Goal: Obtain resource: Download file/media

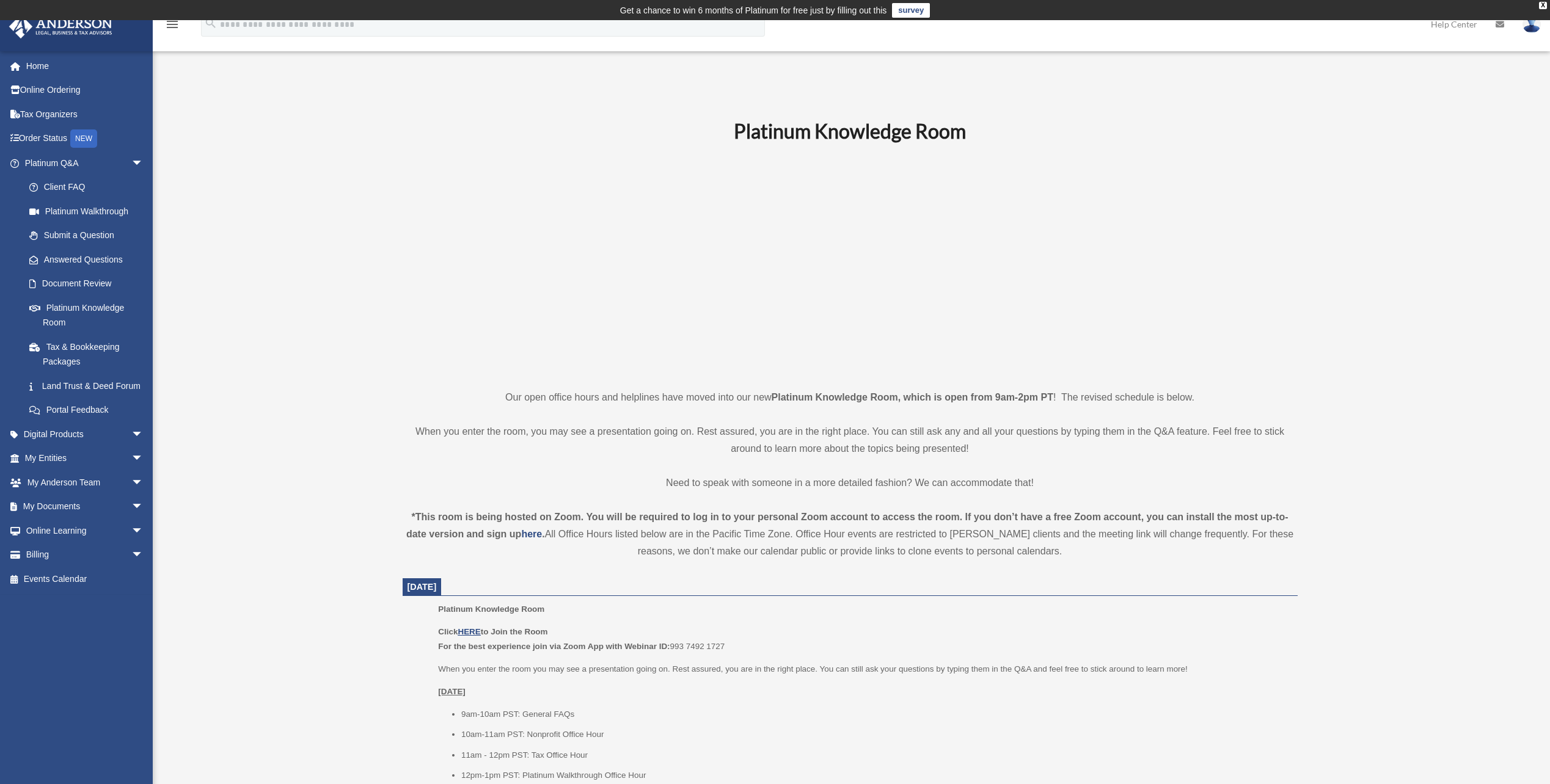
scroll to position [509, 0]
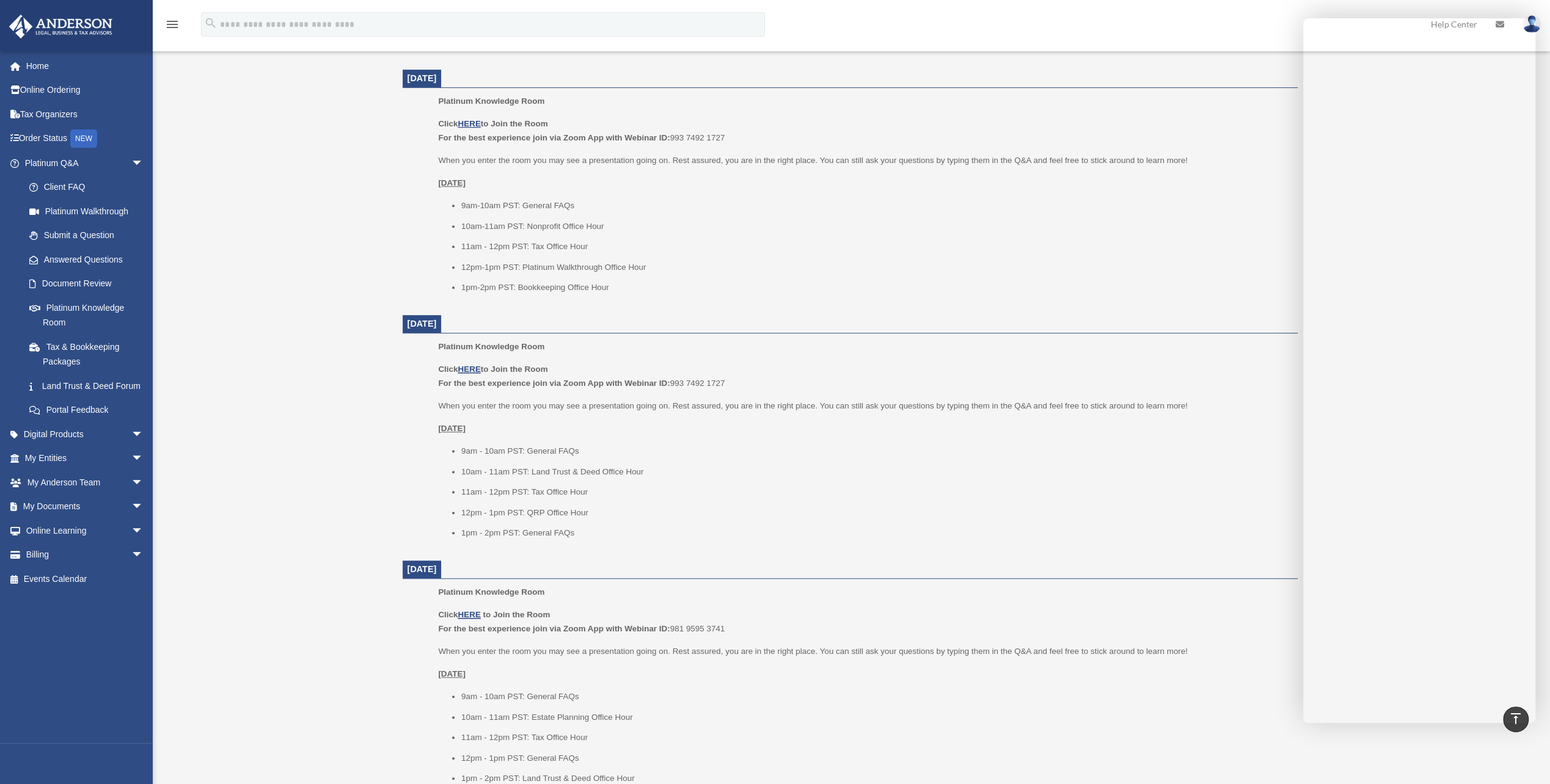
click at [81, 447] on link "Digital Products arrow_drop_down" at bounding box center [85, 434] width 153 height 25
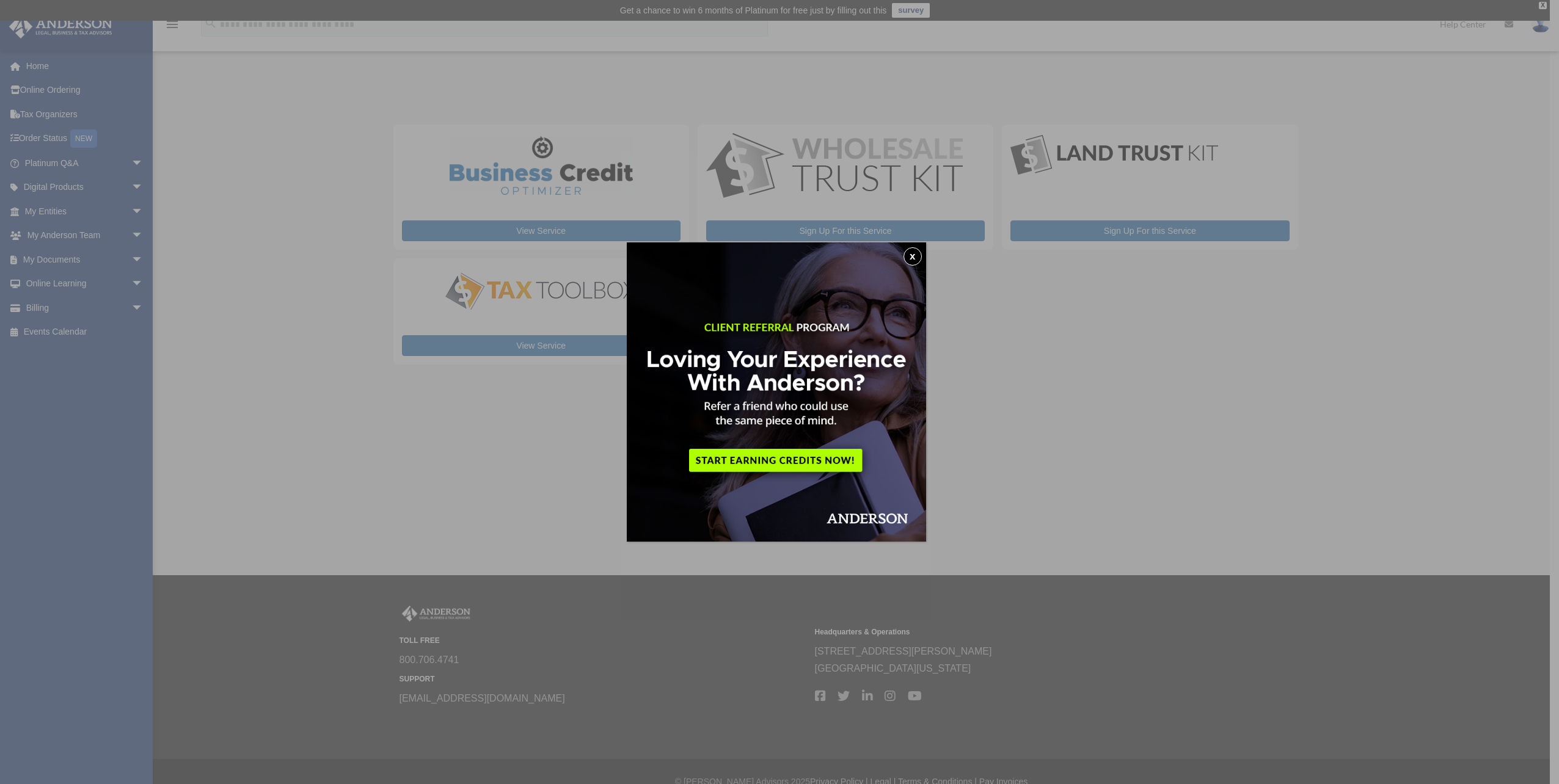
click at [917, 259] on button "x" at bounding box center [912, 256] width 18 height 18
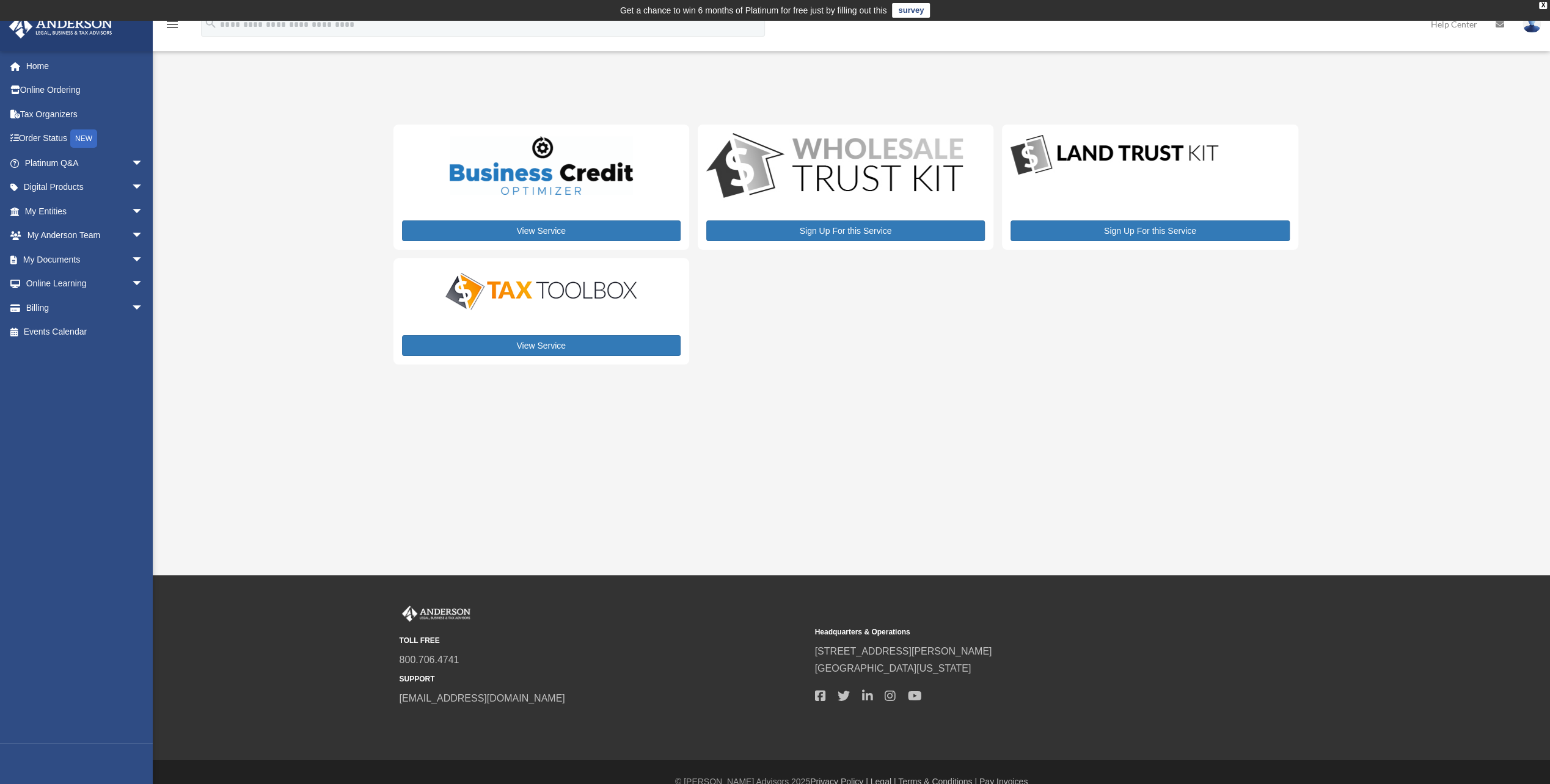
click at [75, 264] on link "My Documents arrow_drop_down" at bounding box center [85, 259] width 153 height 25
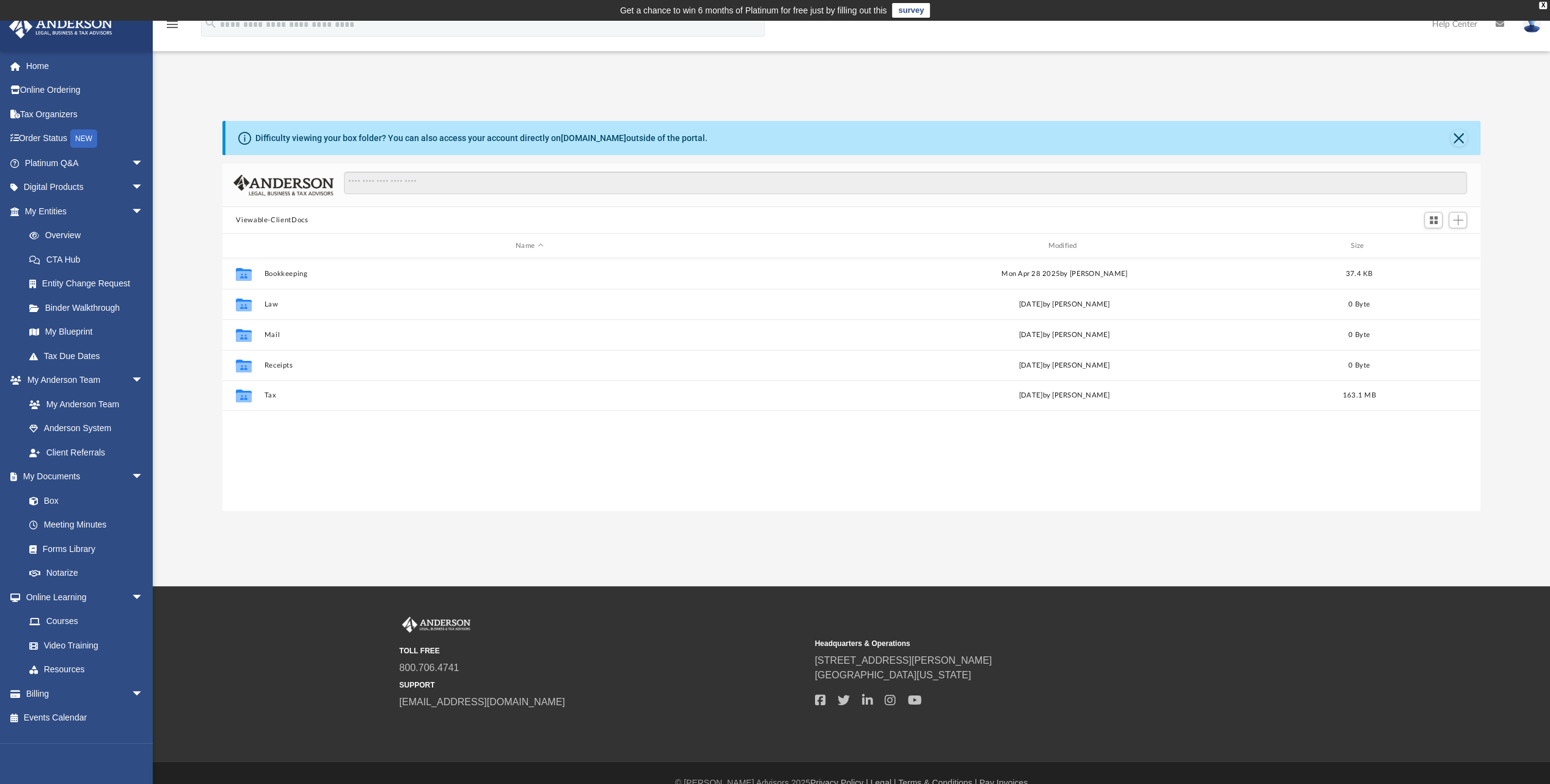
scroll to position [268, 1248]
click at [283, 271] on button "Bookkeeping" at bounding box center [529, 274] width 529 height 8
click at [284, 220] on button "Viewable-ClientDocs" at bounding box center [271, 221] width 72 height 11
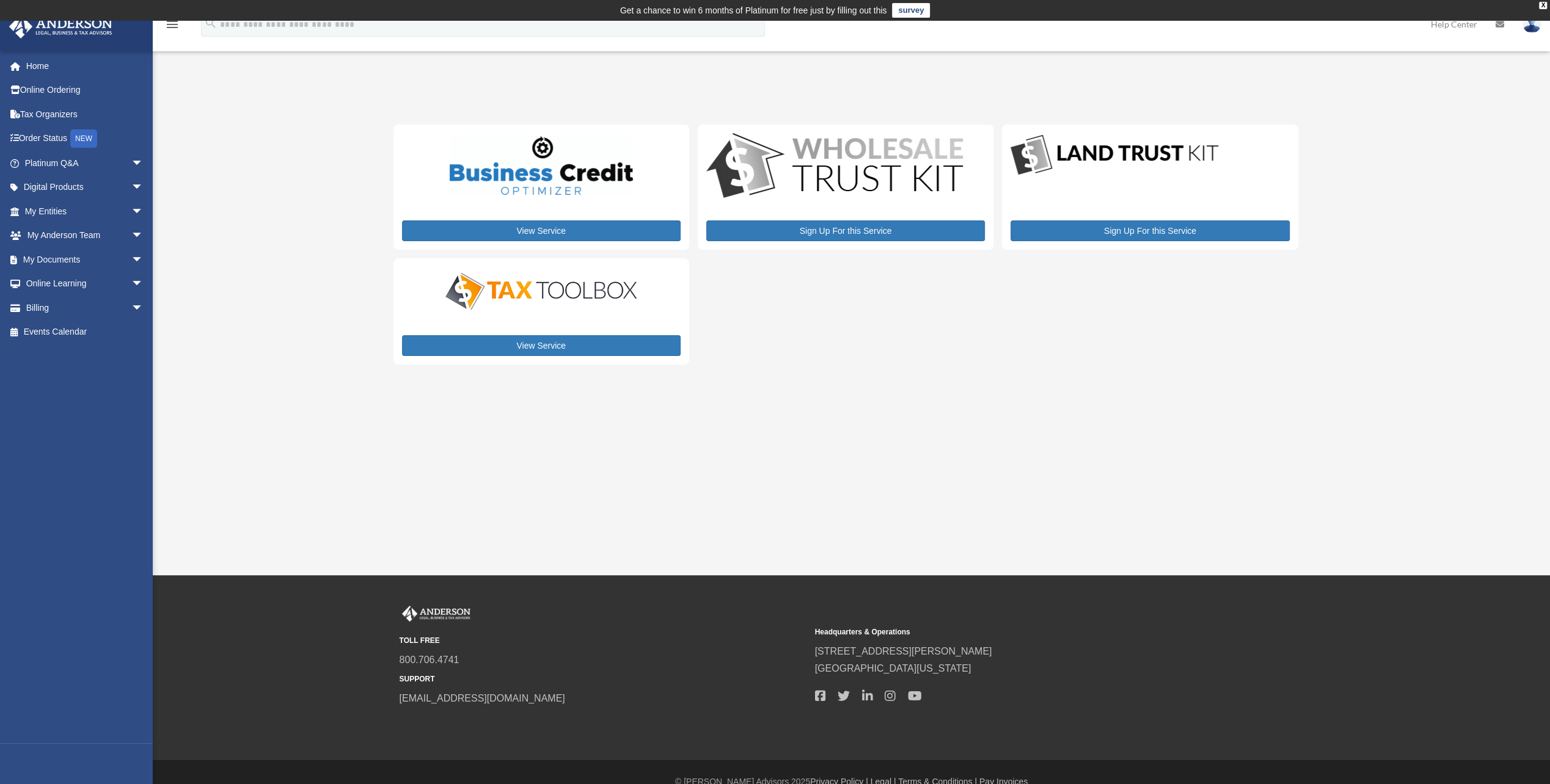
click at [52, 140] on link "Order Status NEW" at bounding box center [85, 139] width 153 height 25
click at [136, 253] on span "arrow_drop_down" at bounding box center [143, 260] width 25 height 25
click at [44, 289] on link "Box" at bounding box center [90, 284] width 144 height 25
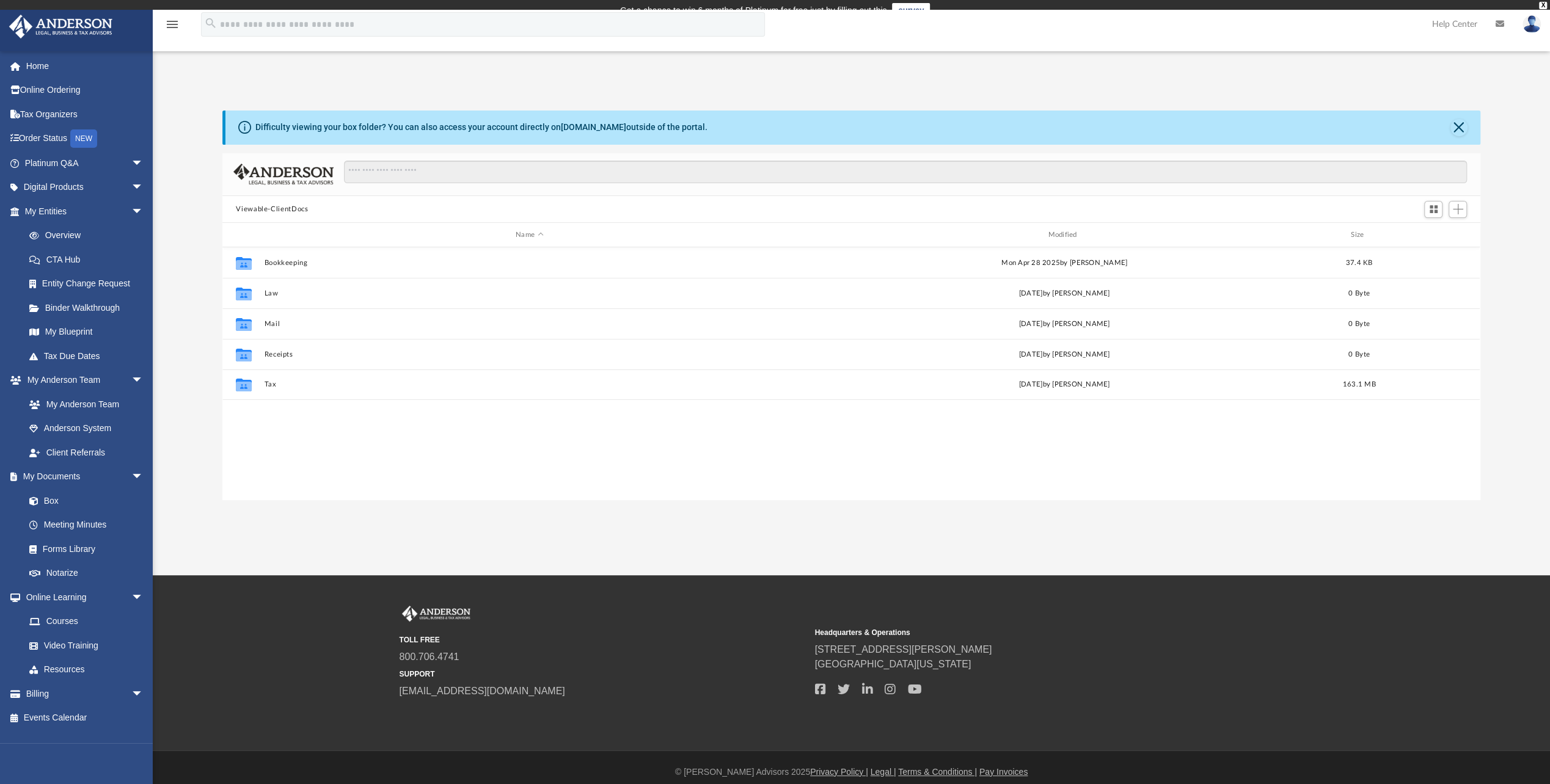
scroll to position [268, 1248]
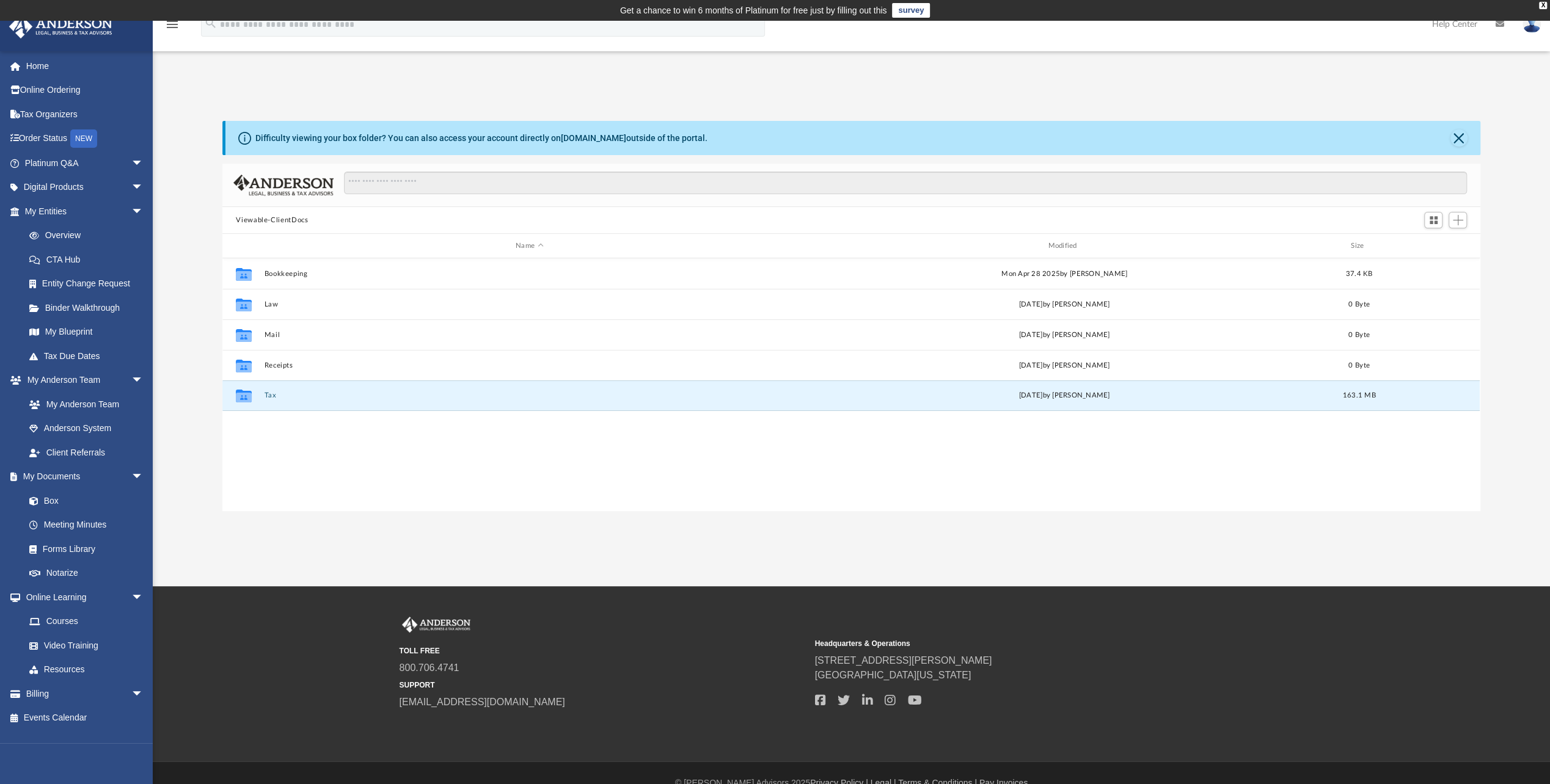
click at [267, 394] on button "Tax" at bounding box center [529, 395] width 529 height 8
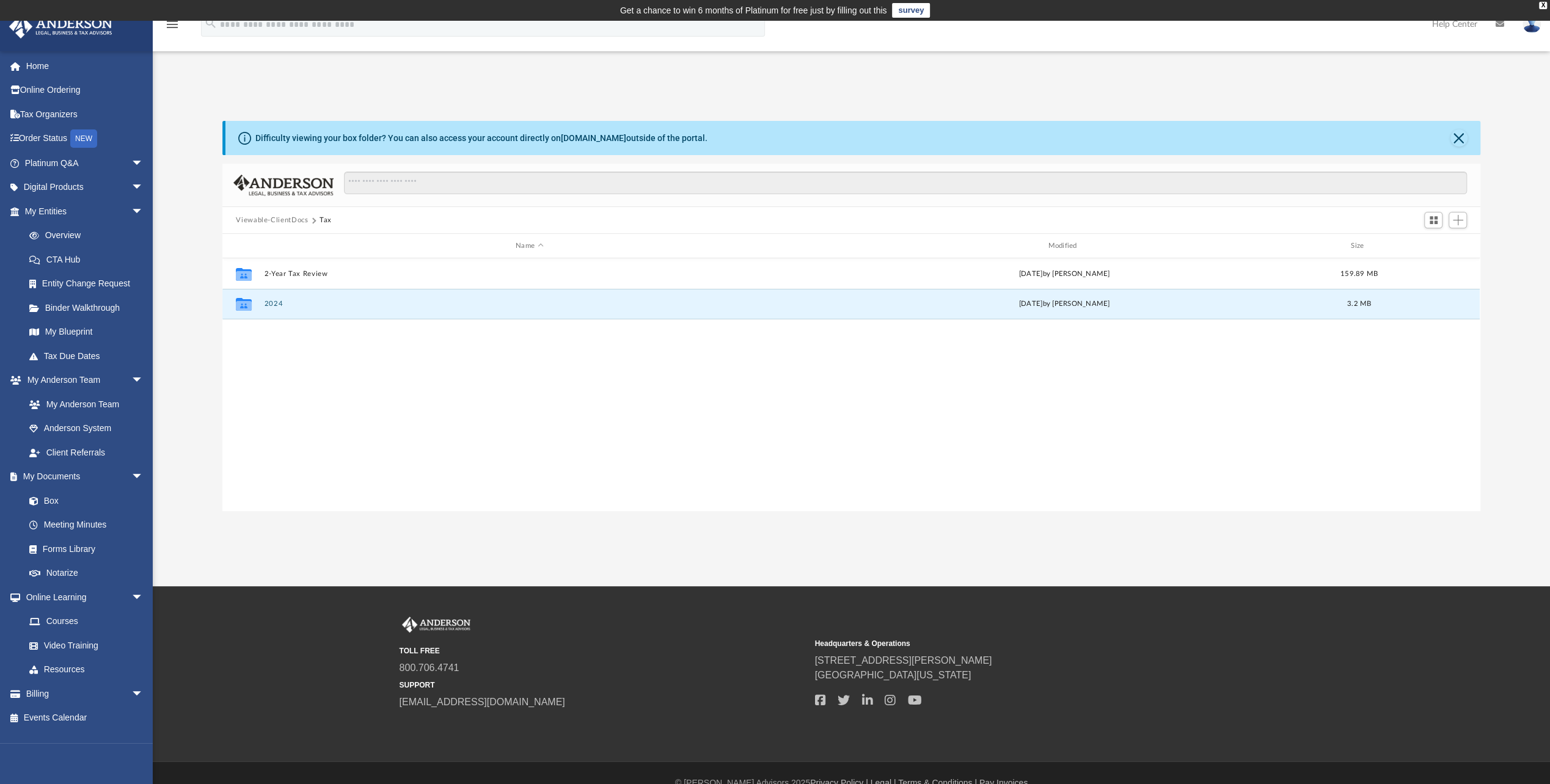
click at [272, 305] on button "2024" at bounding box center [529, 304] width 529 height 8
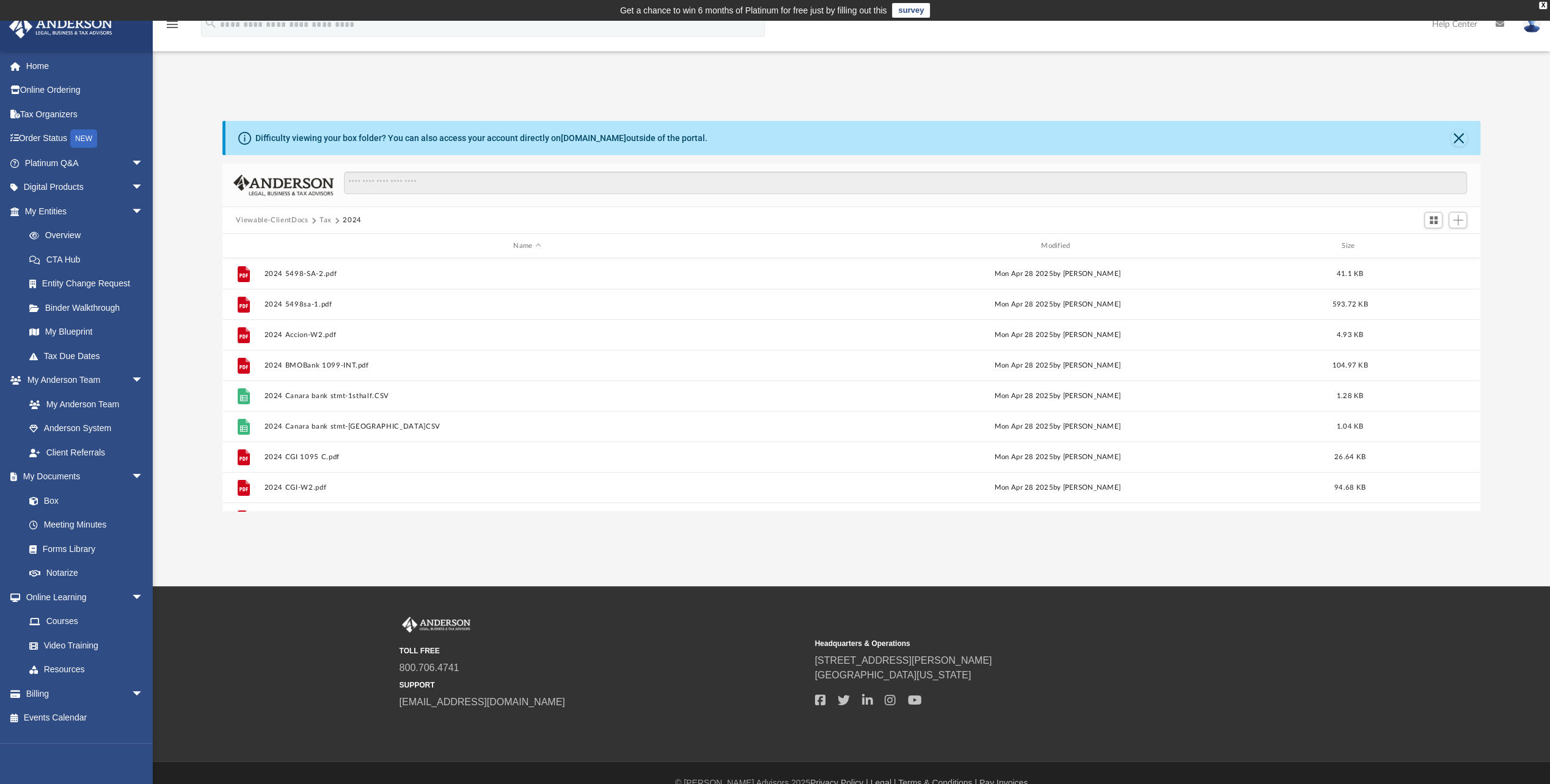
click at [325, 222] on button "Tax" at bounding box center [325, 221] width 12 height 11
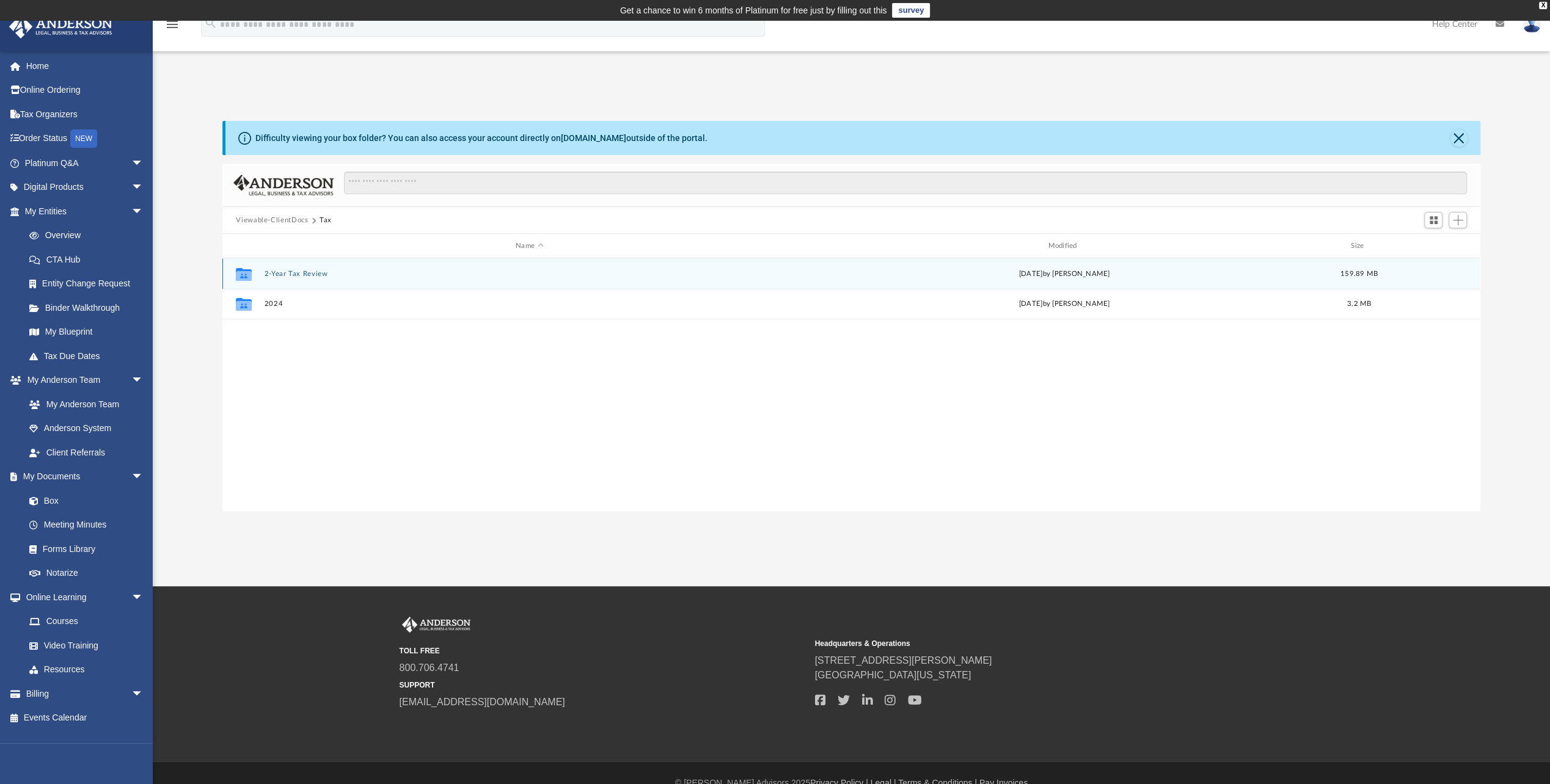
click at [290, 277] on div "Collaborated Folder 2-Year Tax Review [DATE] by [PERSON_NAME] 159.89 MB" at bounding box center [851, 274] width 1257 height 30
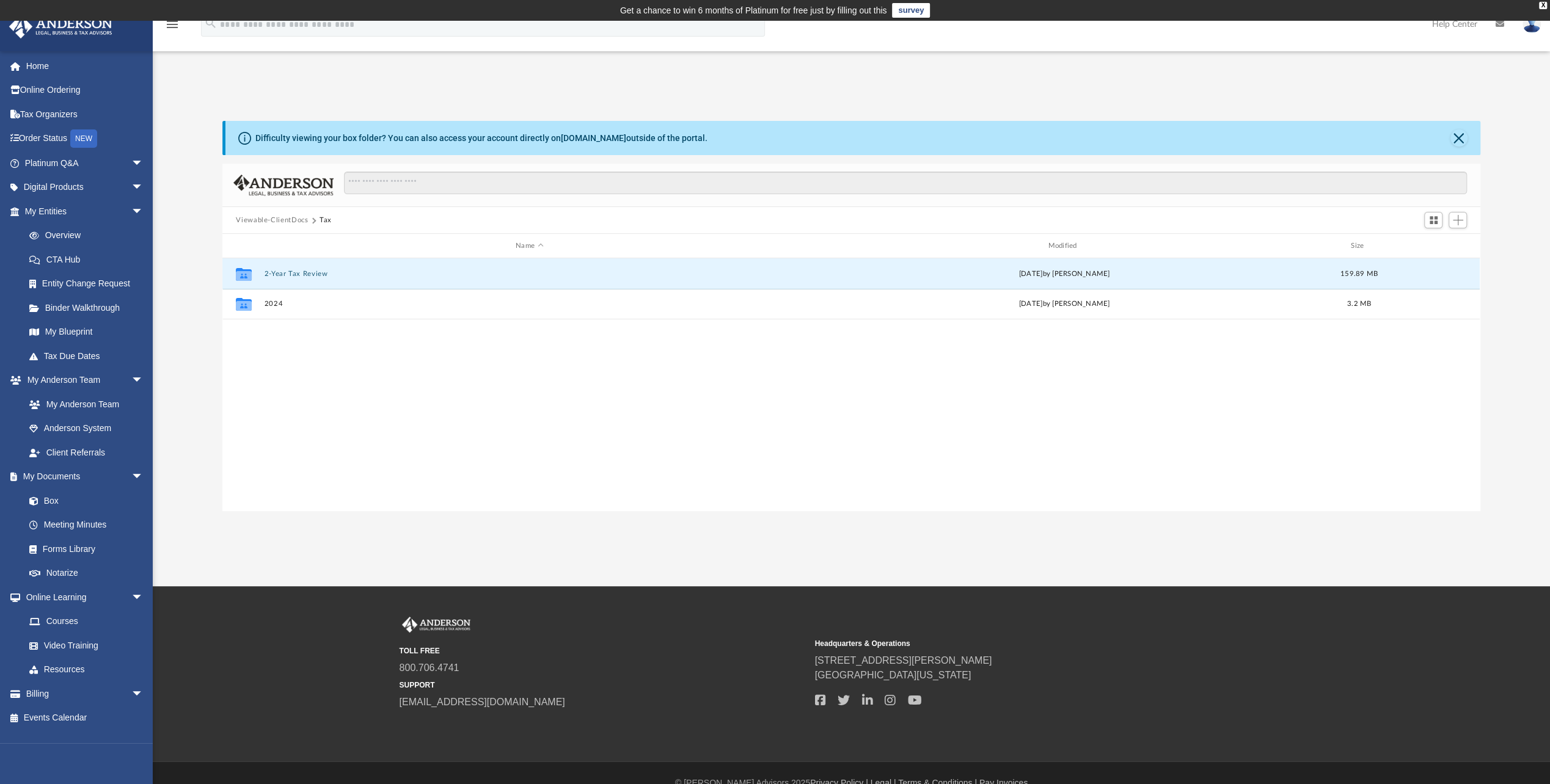
click at [290, 271] on button "2-Year Tax Review" at bounding box center [529, 274] width 529 height 8
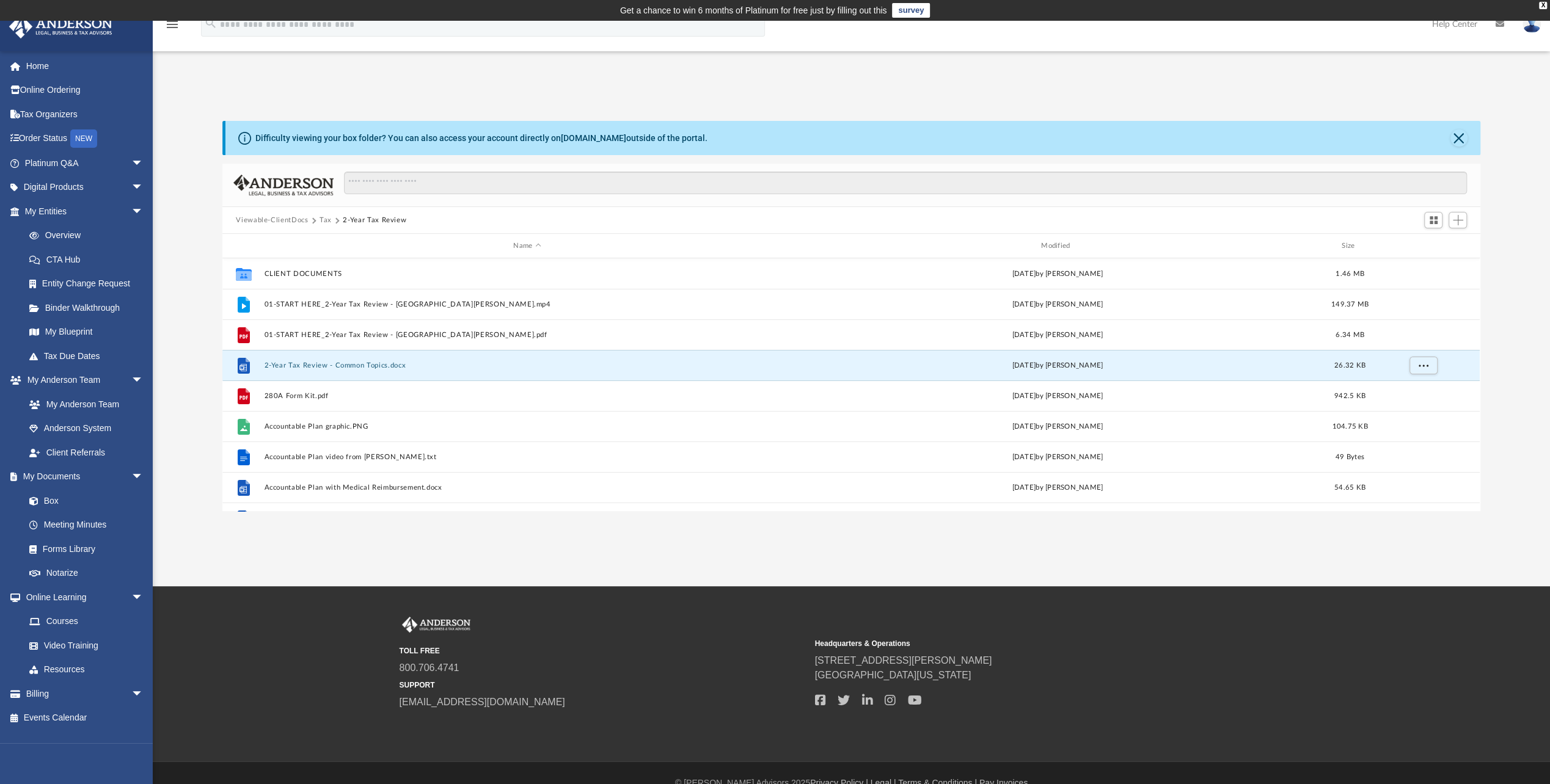
click at [322, 363] on button "2-Year Tax Review - Common Topics.docx" at bounding box center [527, 366] width 525 height 8
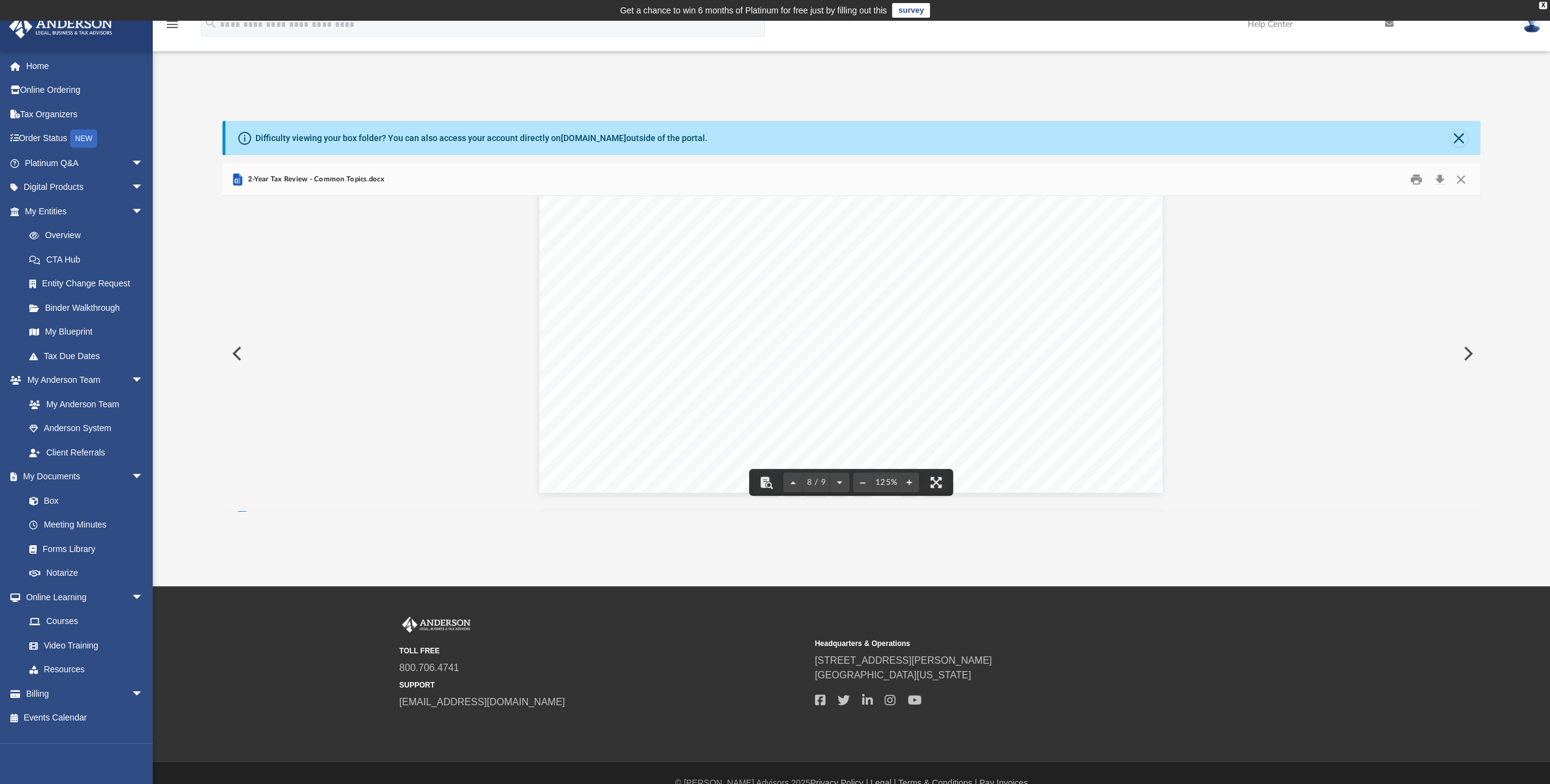
scroll to position [6291, 0]
click at [1454, 139] on button "Close" at bounding box center [1459, 138] width 17 height 17
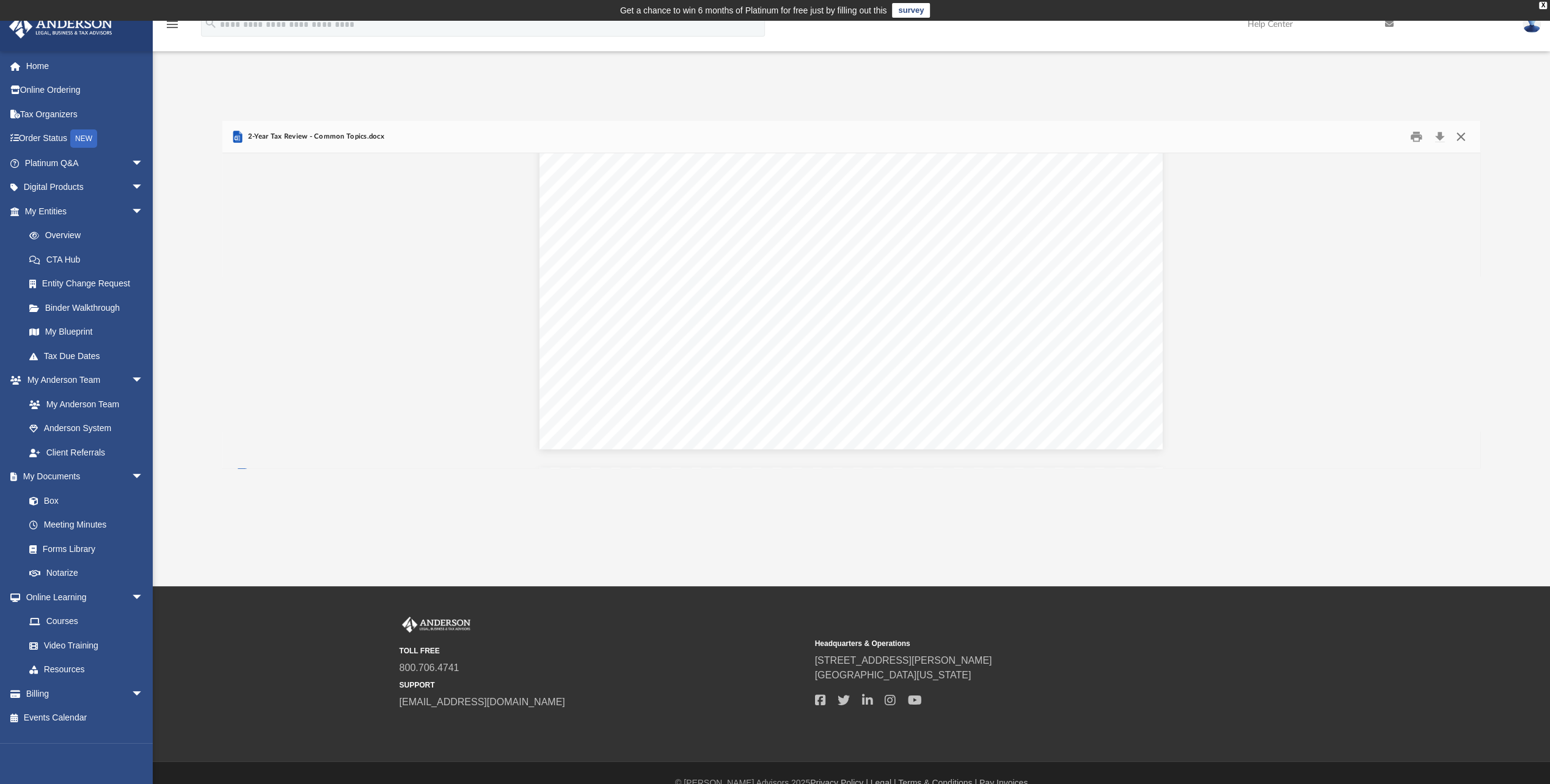
click at [1461, 136] on button "Close" at bounding box center [1461, 137] width 22 height 19
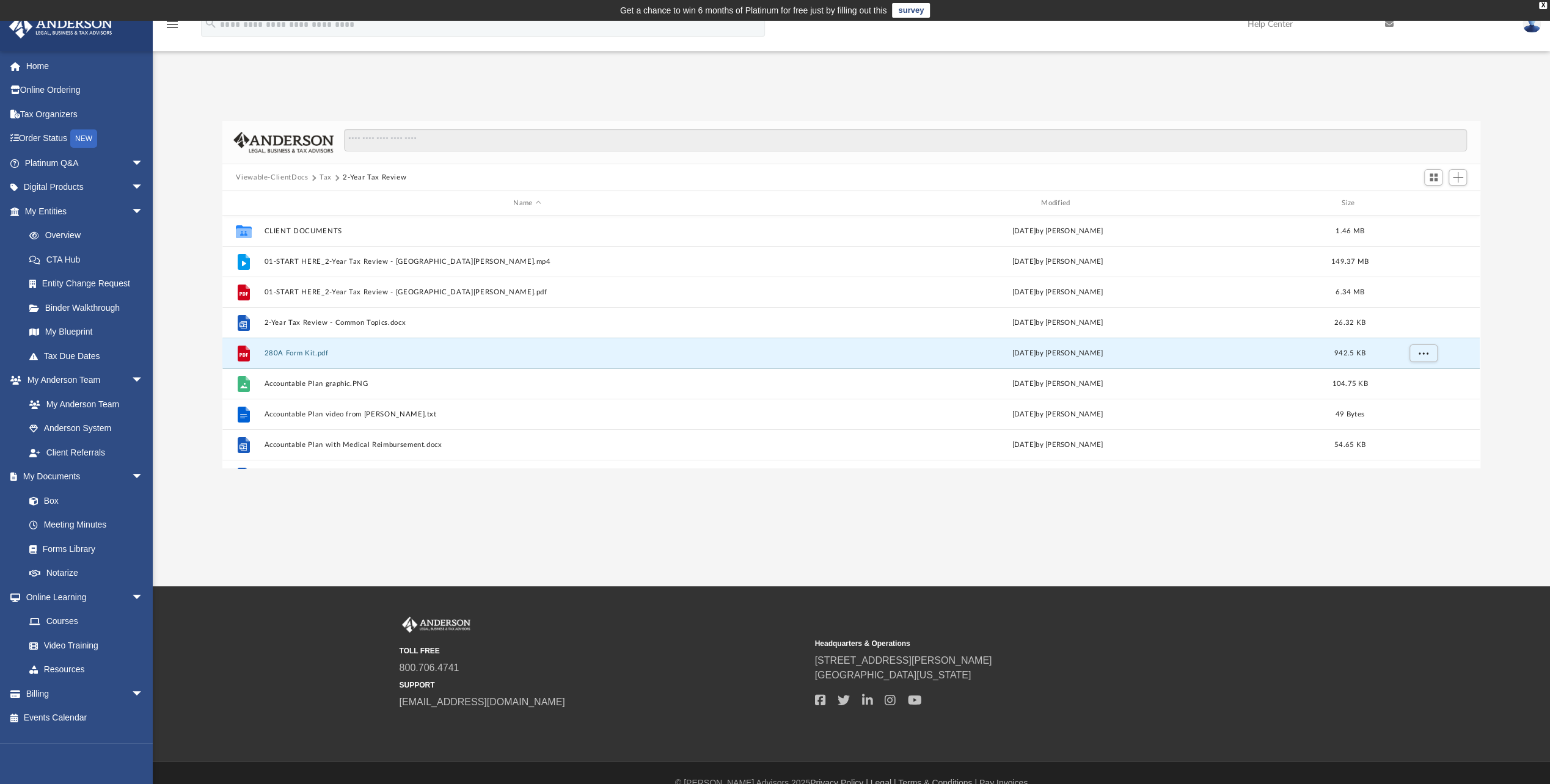
click at [317, 354] on button "280A Form Kit.pdf" at bounding box center [527, 353] width 525 height 8
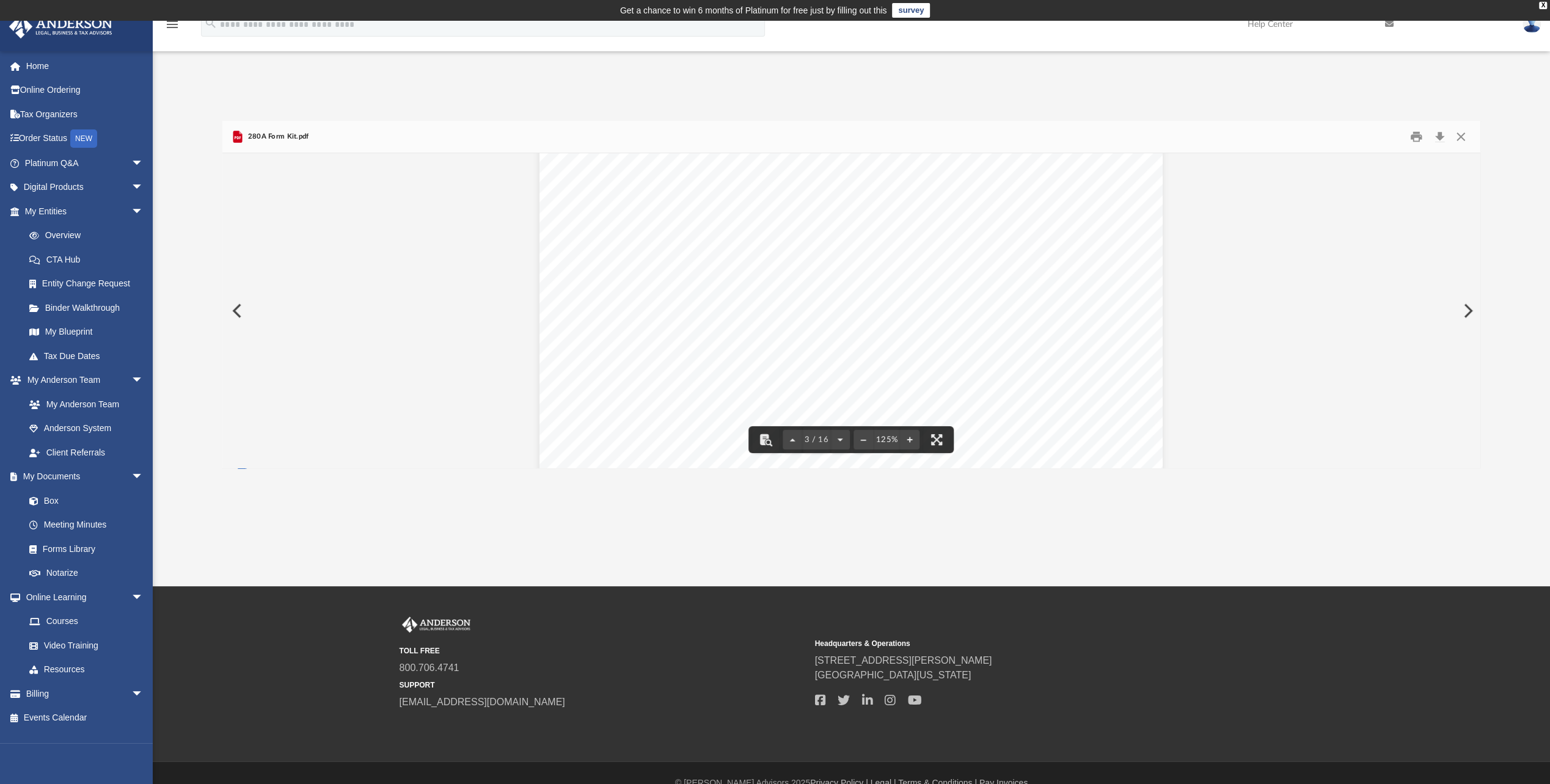
scroll to position [1893, 0]
